Goal: Find specific page/section: Locate a particular part of the current website

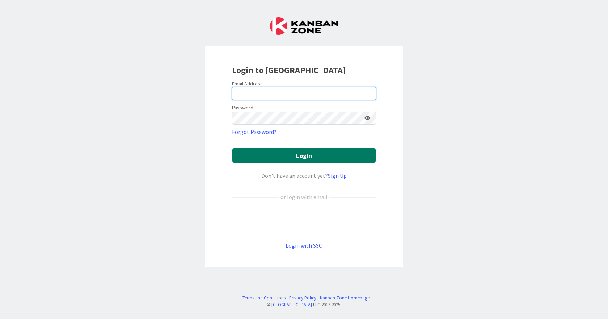
type input "[EMAIL_ADDRESS][DOMAIN_NAME]"
click at [304, 156] on button "Login" at bounding box center [304, 155] width 144 height 14
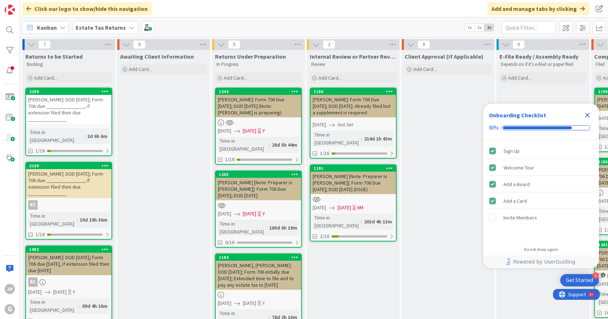
click at [106, 29] on b "Estate Tax Returns" at bounding box center [101, 27] width 50 height 7
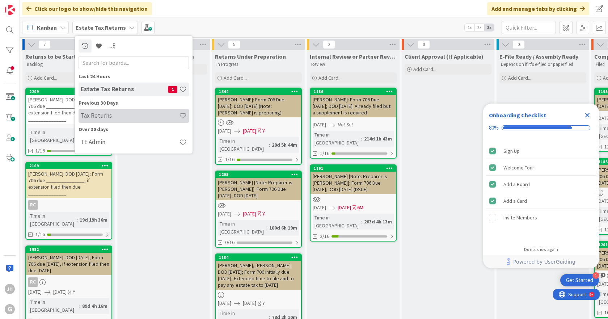
click at [102, 115] on h4 "Tax Returns" at bounding box center [130, 115] width 98 height 7
type input "[PERSON_NAME]"
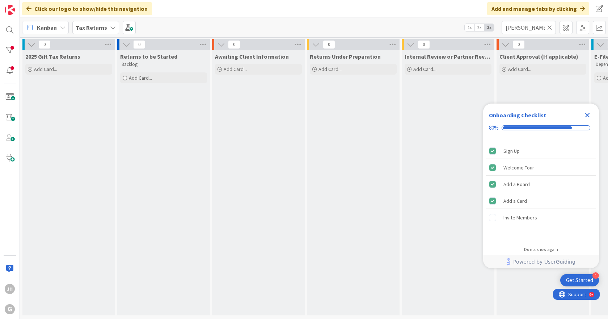
click at [549, 26] on icon at bounding box center [549, 27] width 5 height 7
click at [530, 26] on input "text" at bounding box center [529, 27] width 54 height 13
type input "ILIT"
click at [460, 166] on div "Internal Review or Partner Review Add Card..." at bounding box center [448, 182] width 93 height 265
click at [587, 114] on icon "Close Checklist" at bounding box center [587, 115] width 5 height 5
